Goal: Find contact information: Find contact information

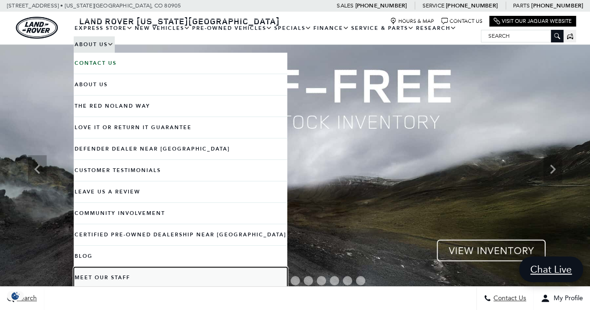
click at [125, 271] on link "Meet Our Staff" at bounding box center [181, 277] width 214 height 21
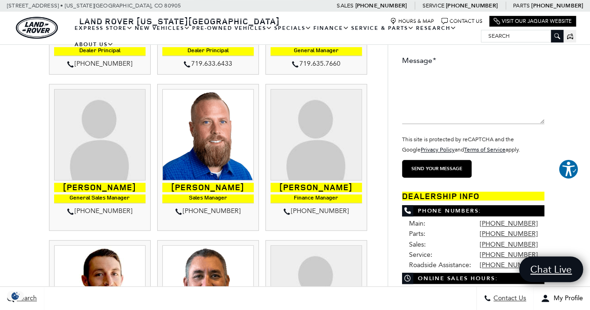
scroll to position [198, 0]
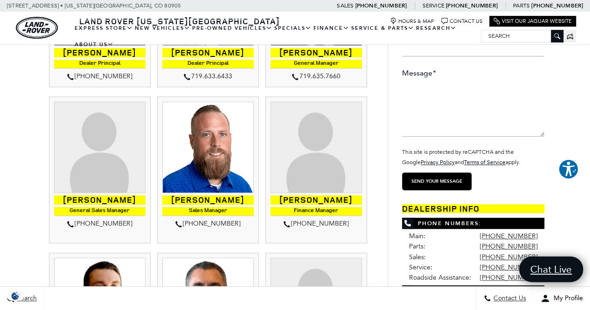
click at [84, 138] on img at bounding box center [99, 147] width 91 height 91
click at [100, 144] on img at bounding box center [99, 147] width 91 height 91
click at [110, 221] on div "[PHONE_NUMBER]" at bounding box center [99, 223] width 91 height 11
click at [123, 223] on div "[PHONE_NUMBER]" at bounding box center [99, 223] width 91 height 11
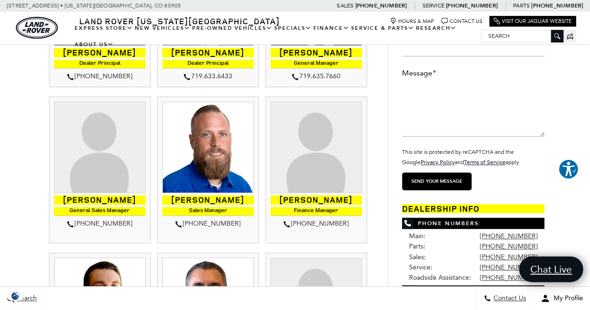
click at [121, 147] on img at bounding box center [99, 147] width 91 height 91
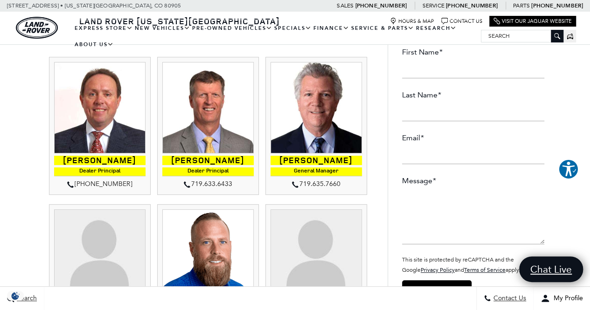
scroll to position [58, 0]
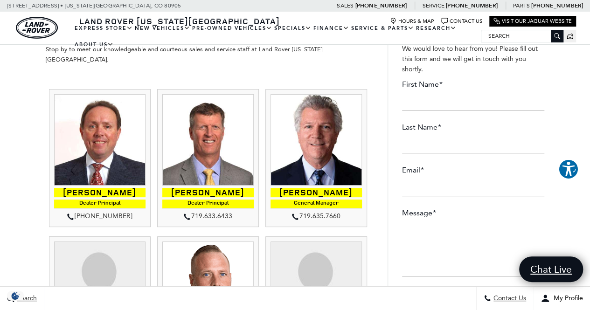
click at [200, 200] on h4 "Dealer Principal" at bounding box center [207, 204] width 91 height 9
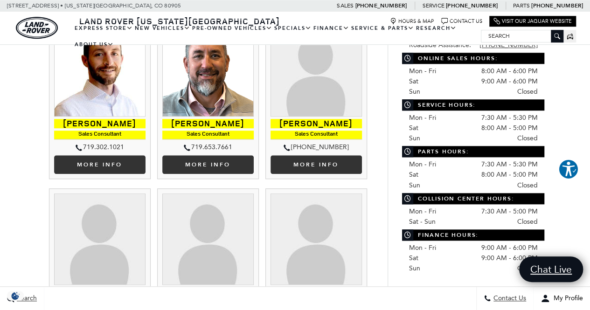
scroll to position [428, 0]
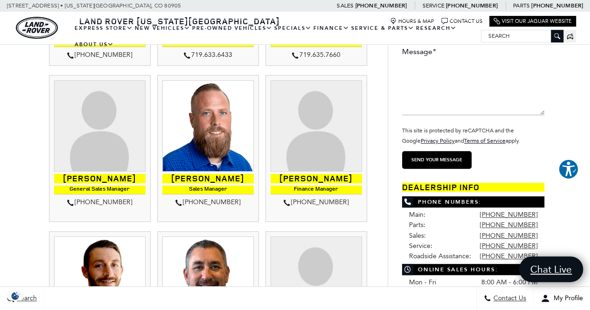
scroll to position [216, 0]
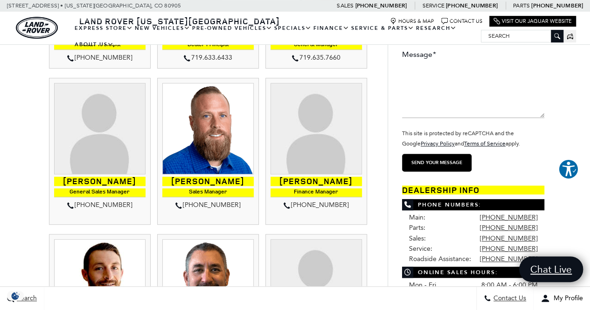
click at [116, 189] on h4 "General Sales Manager" at bounding box center [99, 193] width 91 height 9
click at [101, 155] on img at bounding box center [99, 128] width 91 height 91
click at [109, 189] on h4 "General Sales Manager" at bounding box center [99, 193] width 91 height 9
